Goal: Obtain resource: Download file/media

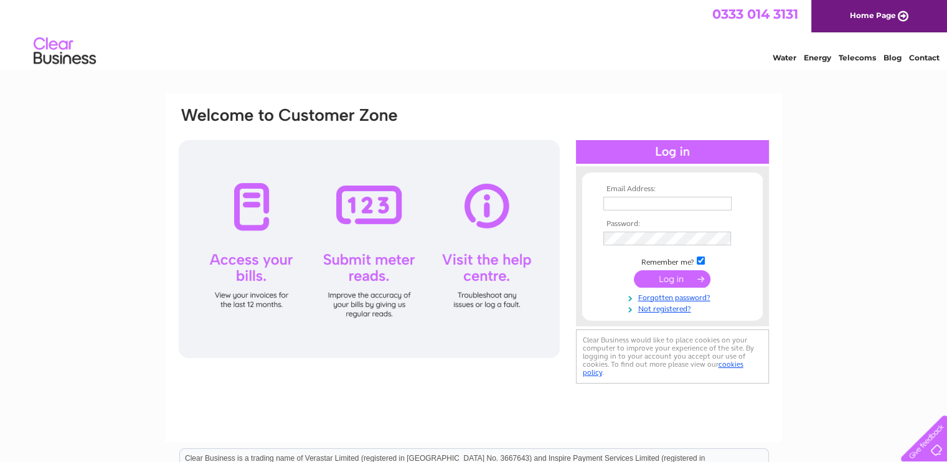
type input "info@johnogroatsguesthouse.com"
click at [658, 281] on input "submit" at bounding box center [672, 278] width 77 height 17
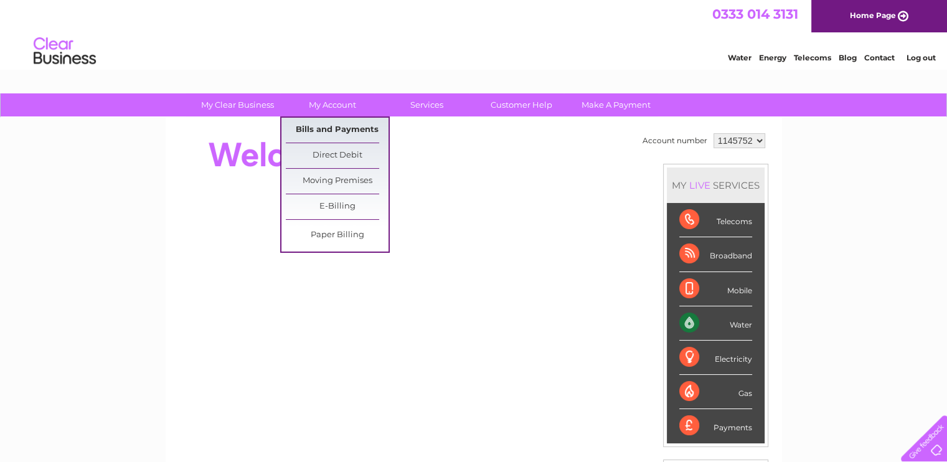
click at [334, 135] on link "Bills and Payments" at bounding box center [337, 130] width 103 height 25
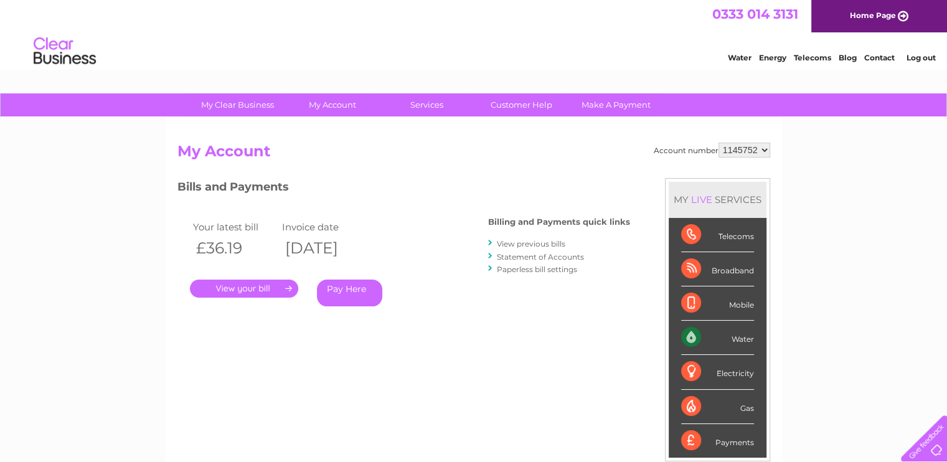
click at [553, 241] on link "View previous bills" at bounding box center [531, 243] width 68 height 9
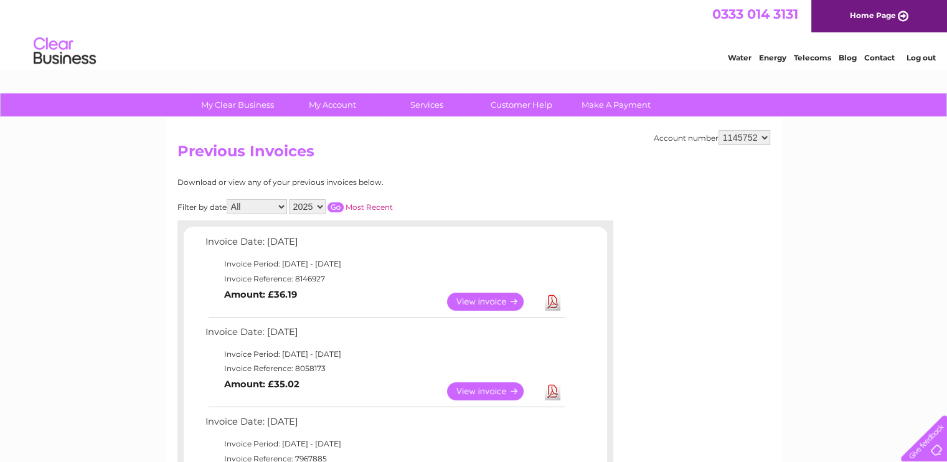
click at [552, 301] on link "Download" at bounding box center [553, 302] width 16 height 18
click at [553, 393] on link "Download" at bounding box center [553, 391] width 16 height 18
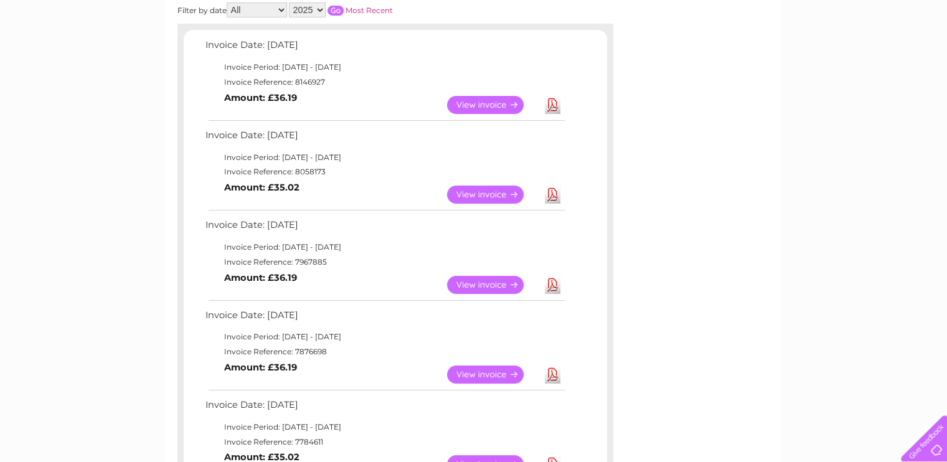
scroll to position [218, 0]
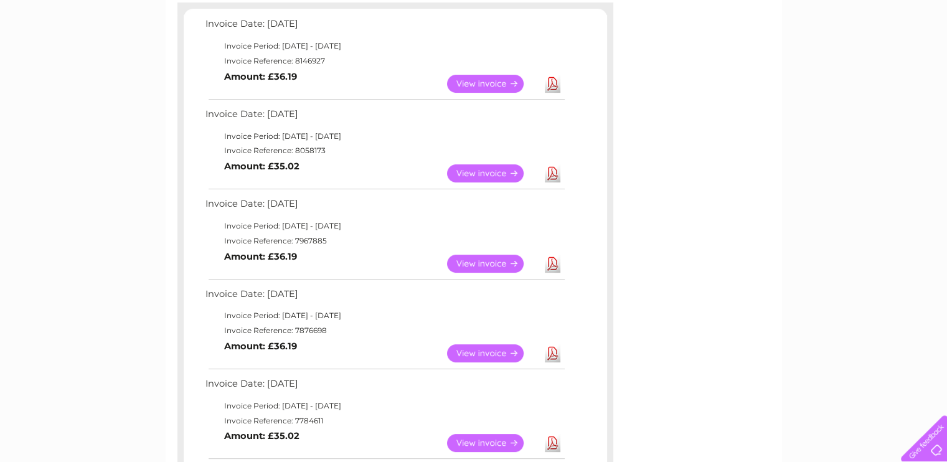
click at [556, 260] on link "Download" at bounding box center [553, 264] width 16 height 18
click at [554, 352] on link "Download" at bounding box center [553, 353] width 16 height 18
click at [552, 443] on link "Download" at bounding box center [553, 443] width 16 height 18
